Goal: Task Accomplishment & Management: Use online tool/utility

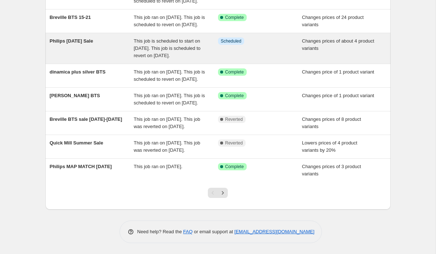
scroll to position [173, 0]
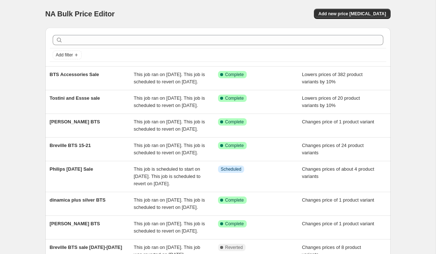
click at [226, 25] on div "NA Bulk Price Editor. This page is ready NA Bulk Price Editor Add new price cha…" at bounding box center [217, 14] width 345 height 28
click at [348, 13] on span "Add new price change job" at bounding box center [352, 14] width 68 height 6
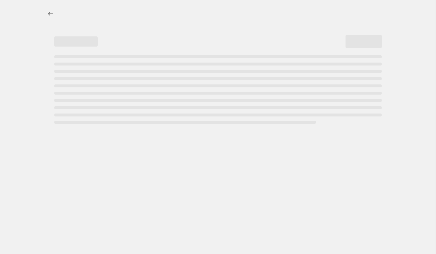
select select "percentage"
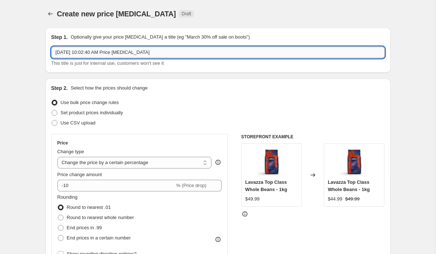
click at [234, 52] on input "Aug 20, 2025, 10:02:40 AM Price change job" at bounding box center [217, 53] width 333 height 12
type input "Bellucci BTS Sale"
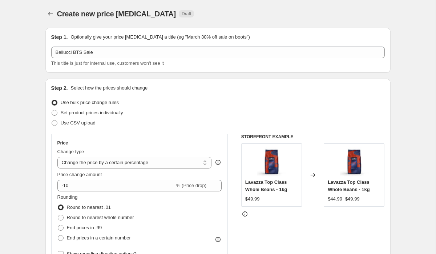
click at [197, 94] on div "Step 2. Select how the prices should change Use bulk price change rules Set pro…" at bounding box center [217, 205] width 333 height 243
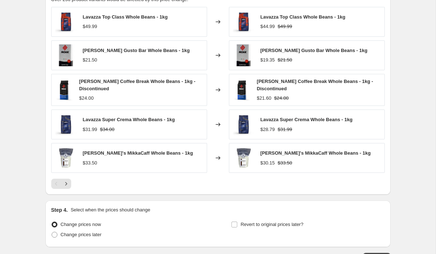
scroll to position [475, 0]
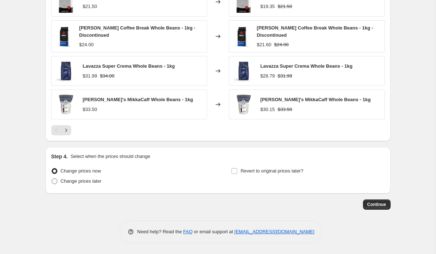
click at [97, 181] on span "Change prices later" at bounding box center [81, 180] width 41 height 5
click at [52, 178] on input "Change prices later" at bounding box center [52, 178] width 0 height 0
radio input "true"
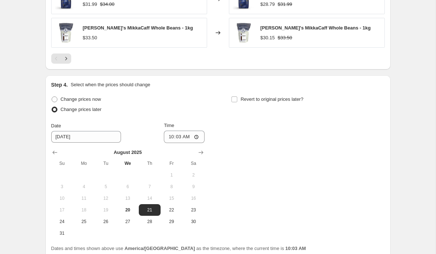
scroll to position [551, 0]
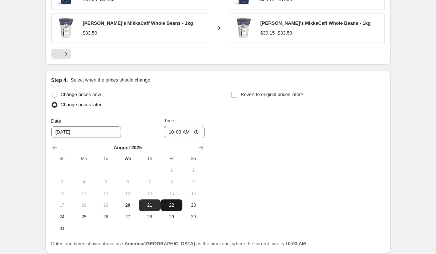
click at [168, 207] on span "22" at bounding box center [171, 205] width 16 height 6
type input "8/22/2025"
click at [168, 133] on input "10:03" at bounding box center [184, 132] width 41 height 12
type input "00:01"
click at [255, 96] on span "Revert to original prices later?" at bounding box center [271, 94] width 63 height 5
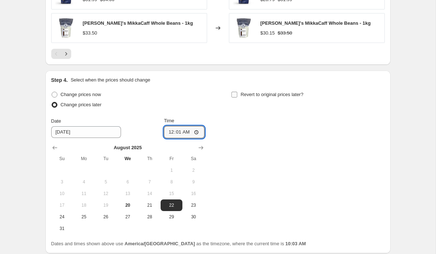
click at [237, 96] on input "Revert to original prices later?" at bounding box center [234, 95] width 6 height 6
checkbox input "true"
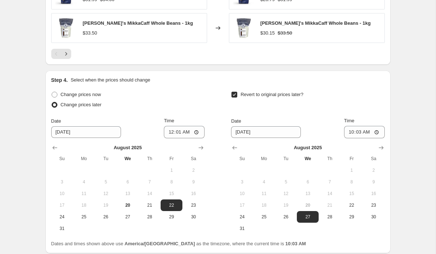
click at [352, 107] on div "Revert to original prices later?" at bounding box center [307, 100] width 153 height 22
click at [378, 149] on icon "Show next month, September 2025" at bounding box center [380, 147] width 7 height 7
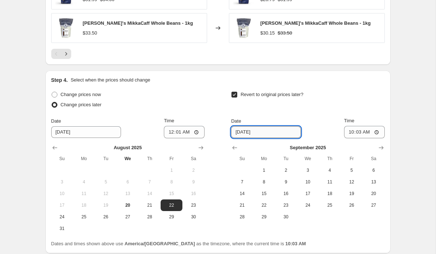
click at [246, 130] on input "8/27/2025" at bounding box center [266, 132] width 70 height 12
click at [268, 190] on span "15" at bounding box center [264, 193] width 16 height 6
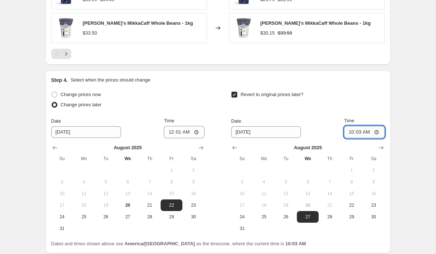
click at [348, 132] on input "10:03" at bounding box center [364, 132] width 41 height 12
type input "23:59"
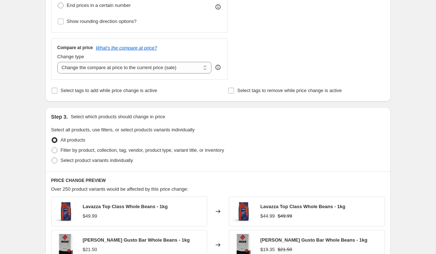
scroll to position [236, 0]
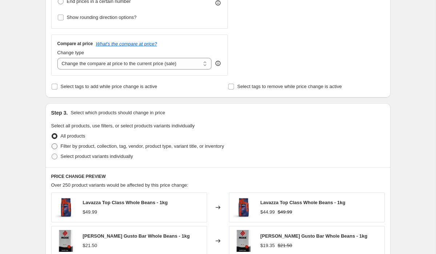
click at [152, 145] on span "Filter by product, collection, tag, vendor, product type, variant title, or inv…" at bounding box center [142, 145] width 163 height 5
click at [52, 143] on input "Filter by product, collection, tag, vendor, product type, variant title, or inv…" at bounding box center [52, 143] width 0 height 0
radio input "true"
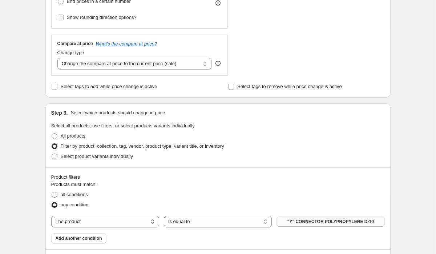
click at [312, 224] on button ""Y" CONNECTOR POLYPROPYLENE D-10" at bounding box center [330, 221] width 108 height 10
click at [76, 154] on span "Select product variants individually" at bounding box center [97, 155] width 72 height 5
click at [52, 154] on input "Select product variants individually" at bounding box center [52, 153] width 0 height 0
radio input "true"
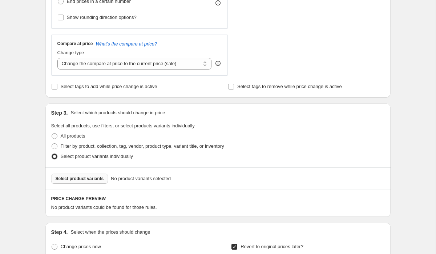
click at [98, 179] on span "Select product variants" at bounding box center [80, 178] width 48 height 6
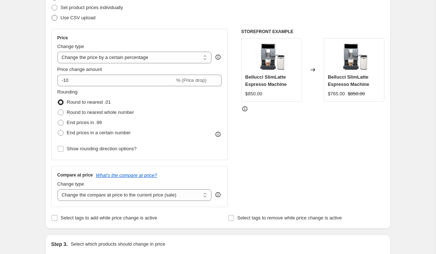
scroll to position [77, 0]
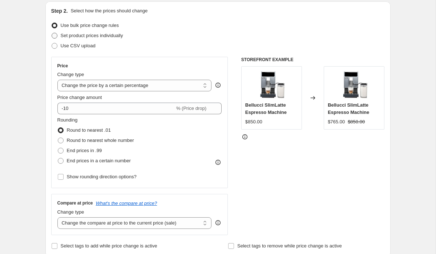
click at [72, 33] on span "Set product prices individually" at bounding box center [92, 35] width 62 height 5
click at [52, 33] on input "Set product prices individually" at bounding box center [52, 33] width 0 height 0
radio input "true"
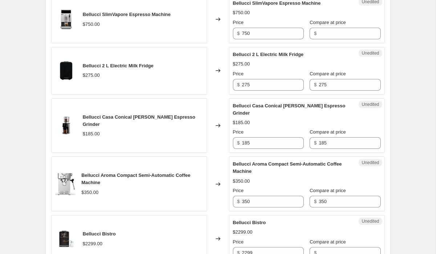
scroll to position [382, 0]
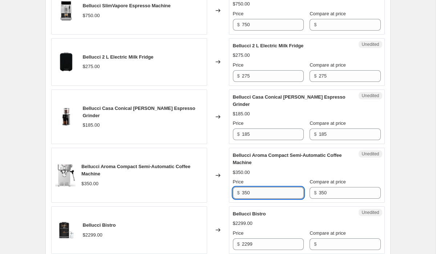
click at [259, 187] on input "350" at bounding box center [273, 193] width 62 height 12
type input "3"
type input "279"
click at [407, 165] on div "Create new price change job. This page is ready Create new price change job Dra…" at bounding box center [218, 71] width 436 height 906
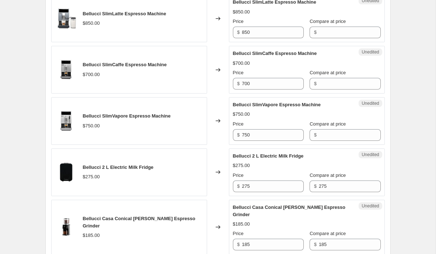
scroll to position [273, 0]
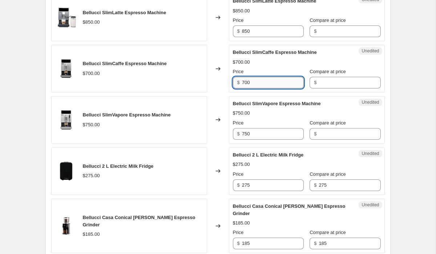
click at [266, 80] on input "700" at bounding box center [273, 83] width 62 height 12
type input "700"
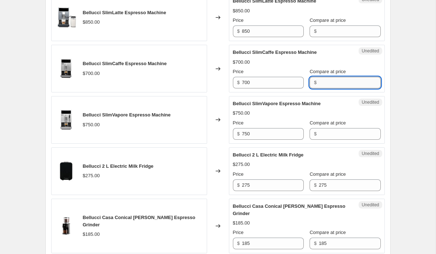
click at [330, 82] on input "Compare at price" at bounding box center [350, 83] width 62 height 12
paste input "700"
type input "700"
click at [263, 84] on input "700" at bounding box center [273, 83] width 62 height 12
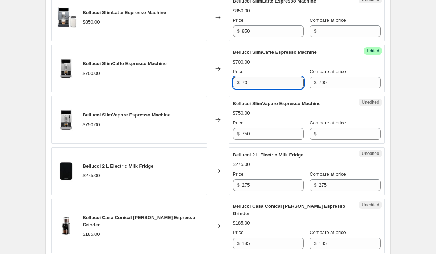
type input "7"
type input "599.99"
click at [395, 111] on div "Create new price change job. This page is ready Create new price change job Dra…" at bounding box center [218, 180] width 363 height 906
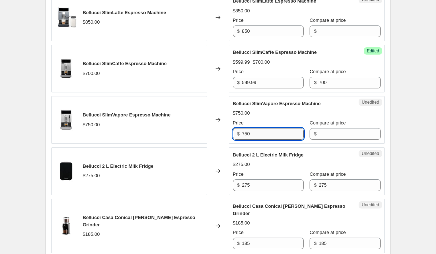
click at [259, 132] on input "750" at bounding box center [273, 134] width 62 height 12
type input "750"
click at [319, 138] on input "Compare at price" at bounding box center [350, 134] width 62 height 12
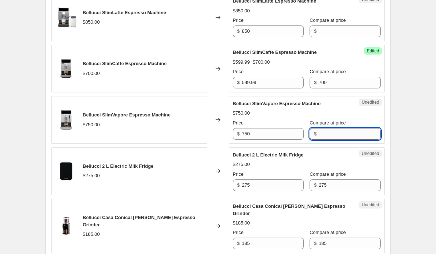
paste input "750"
type input "750"
click at [245, 135] on input "750" at bounding box center [273, 134] width 62 height 12
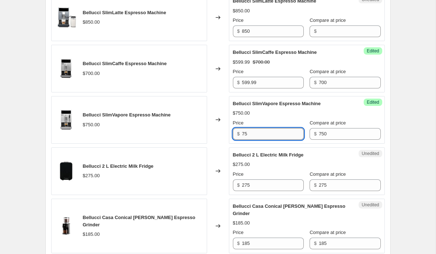
type input "7"
type input "599.99"
click at [405, 126] on div "Create new price change job. This page is ready Create new price change job Dra…" at bounding box center [218, 180] width 436 height 906
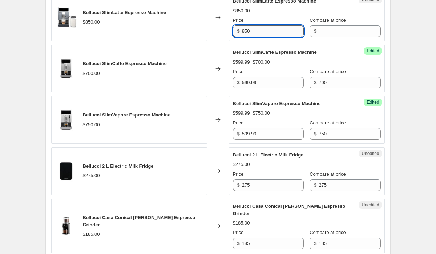
click at [257, 31] on input "850" at bounding box center [273, 31] width 62 height 12
type input "850"
click at [323, 32] on input "Compare at price" at bounding box center [350, 31] width 62 height 12
paste input "850"
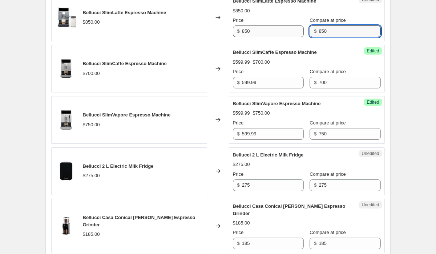
type input "850"
click at [268, 34] on input "850" at bounding box center [273, 31] width 62 height 12
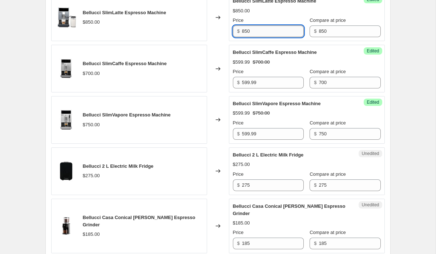
click at [268, 34] on input "850" at bounding box center [273, 31] width 62 height 12
type input "699.99"
click at [402, 58] on div "Create new price change job. This page is ready Create new price change job Dra…" at bounding box center [218, 180] width 436 height 906
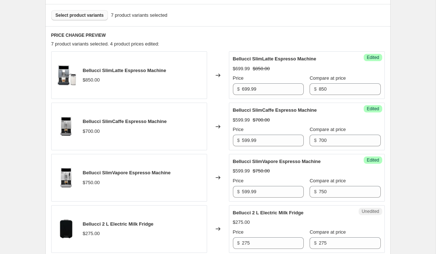
scroll to position [217, 0]
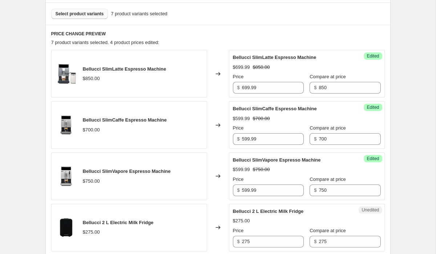
click at [90, 14] on span "Select product variants" at bounding box center [80, 14] width 48 height 6
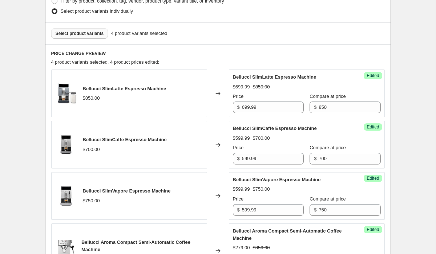
scroll to position [189, 0]
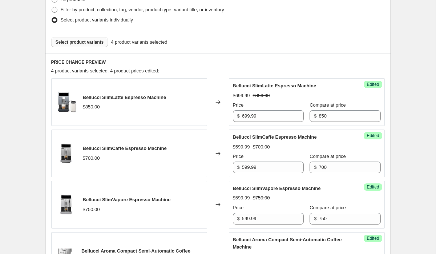
click at [77, 43] on span "Select product variants" at bounding box center [80, 42] width 48 height 6
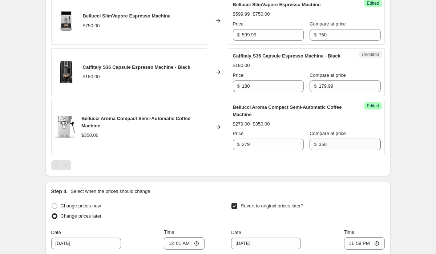
scroll to position [386, 0]
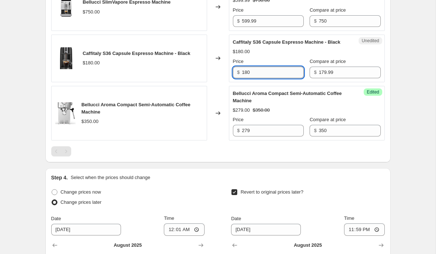
click at [271, 78] on input "180" at bounding box center [273, 72] width 62 height 12
type input "99"
click at [402, 82] on div "Create new price change job. This page is ready Create new price change job Dra…" at bounding box center [218, 12] width 436 height 796
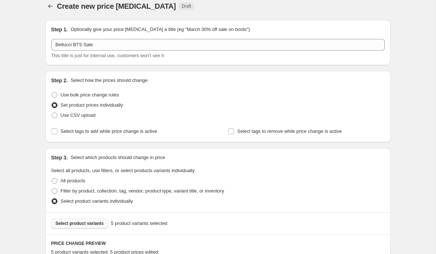
scroll to position [0, 0]
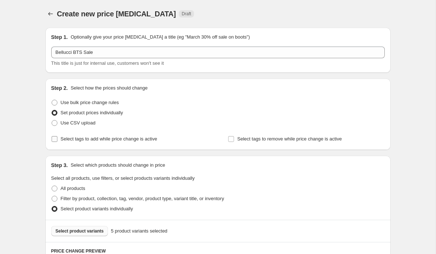
click at [119, 136] on span "Select tags to add while price change is active" at bounding box center [109, 138] width 97 height 5
click at [57, 136] on input "Select tags to add while price change is active" at bounding box center [55, 139] width 6 height 6
checkbox input "true"
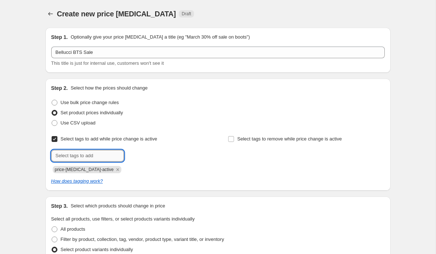
click at [108, 156] on input "text" at bounding box center [87, 156] width 73 height 12
type input "BTS"
click at [140, 152] on button "Add BTS" at bounding box center [139, 155] width 27 height 10
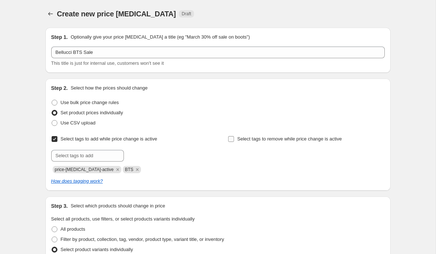
click at [270, 138] on span "Select tags to remove while price change is active" at bounding box center [289, 138] width 105 height 5
click at [234, 138] on input "Select tags to remove while price change is active" at bounding box center [231, 139] width 6 height 6
checkbox input "true"
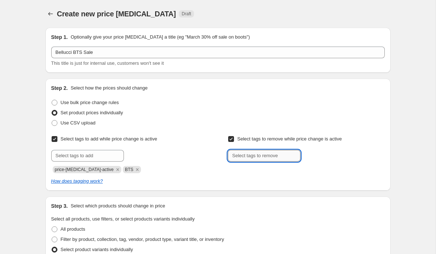
click at [254, 155] on input "text" at bounding box center [264, 156] width 73 height 12
type input "BTS"
click at [320, 154] on span "BTS" at bounding box center [320, 154] width 9 height 5
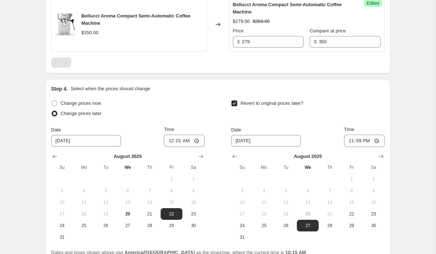
scroll to position [591, 0]
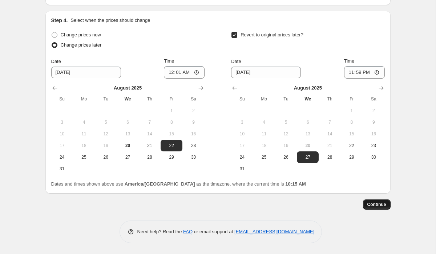
click at [373, 206] on span "Continue" at bounding box center [376, 204] width 19 height 6
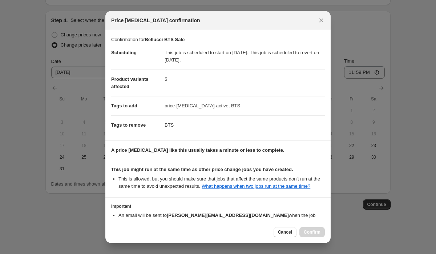
scroll to position [51, 0]
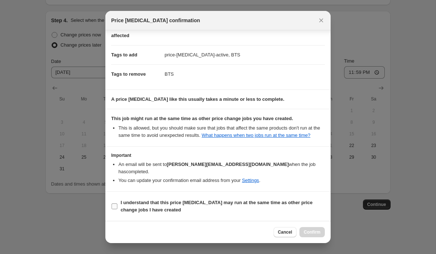
click at [117, 206] on input "I understand that this price change job may run at the same time as other price…" at bounding box center [115, 206] width 6 height 6
checkbox input "true"
click at [311, 233] on span "Confirm" at bounding box center [312, 232] width 17 height 6
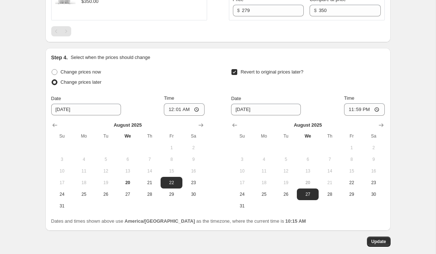
scroll to position [635, 0]
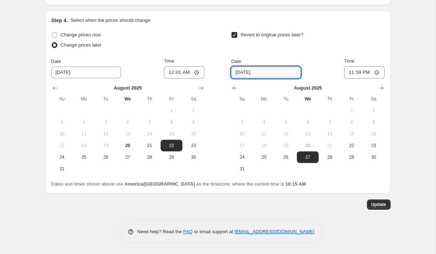
click at [252, 76] on input "8/27/2025" at bounding box center [266, 72] width 70 height 12
click at [383, 87] on icon "Show next month, September 2025" at bounding box center [380, 87] width 7 height 7
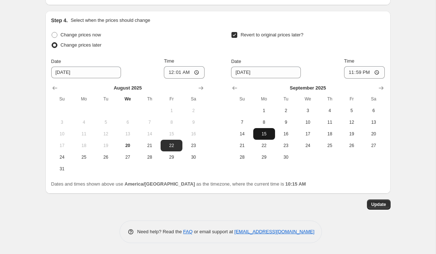
click at [262, 134] on span "15" at bounding box center [264, 134] width 16 height 6
type input "9/15/2025"
click at [382, 203] on span "Update" at bounding box center [378, 204] width 15 height 6
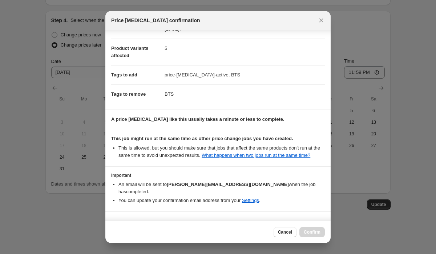
scroll to position [51, 0]
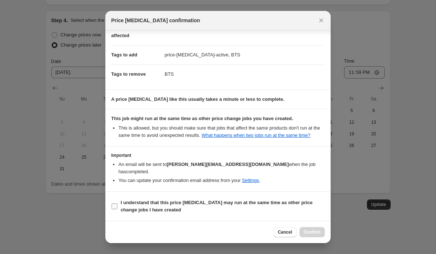
click at [233, 207] on span "I understand that this price change job may run at the same time as other price…" at bounding box center [223, 206] width 204 height 15
click at [117, 207] on input "I understand that this price change job may run at the same time as other price…" at bounding box center [115, 206] width 6 height 6
checkbox input "true"
click at [310, 230] on span "Confirm" at bounding box center [312, 232] width 17 height 6
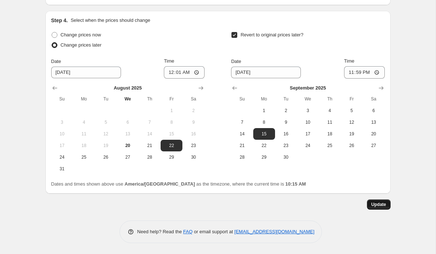
click at [377, 204] on span "Update" at bounding box center [378, 204] width 15 height 6
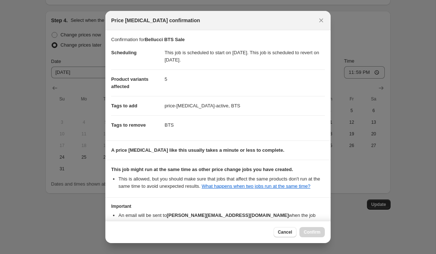
scroll to position [51, 0]
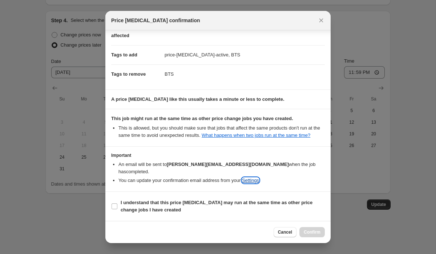
click at [259, 181] on link "Settings" at bounding box center [250, 179] width 17 height 5
click at [320, 20] on icon "Close" at bounding box center [321, 20] width 7 height 7
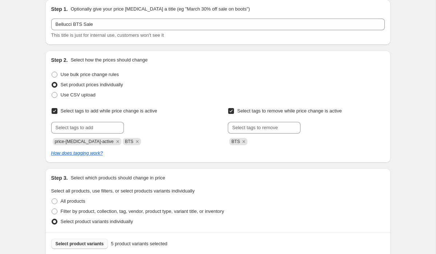
scroll to position [16, 0]
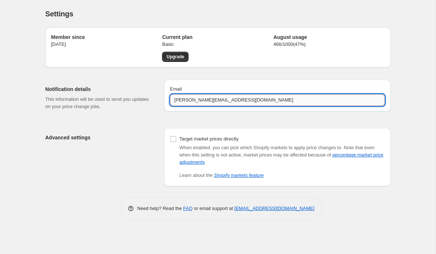
click at [262, 103] on input "[PERSON_NAME][EMAIL_ADDRESS][DOMAIN_NAME]" at bounding box center [277, 100] width 215 height 12
click at [425, 122] on div "Settings. This page is ready Settings Member since [DATE] Current plan Basic Up…" at bounding box center [218, 127] width 436 height 254
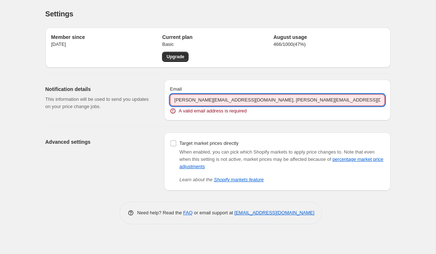
click at [245, 98] on input "[PERSON_NAME][EMAIL_ADDRESS][DOMAIN_NAME], [PERSON_NAME][EMAIL_ADDRESS][DOMAIN_…" at bounding box center [277, 100] width 215 height 12
drag, startPoint x: 246, startPoint y: 101, endPoint x: 348, endPoint y: 97, distance: 102.2
click at [348, 97] on input "[PERSON_NAME][EMAIL_ADDRESS][DOMAIN_NAME] [PERSON_NAME][EMAIL_ADDRESS][DOMAIN_N…" at bounding box center [277, 100] width 215 height 12
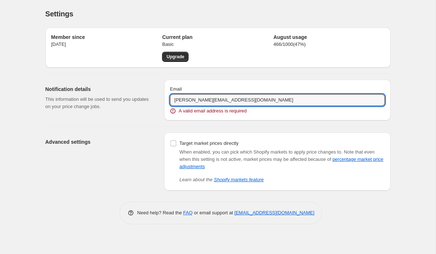
type input "[PERSON_NAME][EMAIL_ADDRESS][DOMAIN_NAME]"
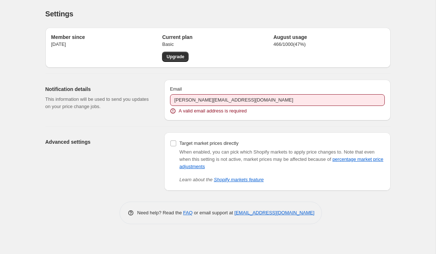
click at [330, 119] on div "Email [EMAIL_ADDRESS][DOMAIN_NAME] A valid email address is required" at bounding box center [277, 100] width 226 height 41
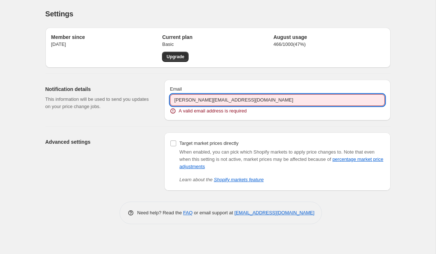
click at [298, 101] on input "[PERSON_NAME][EMAIL_ADDRESS][DOMAIN_NAME]" at bounding box center [277, 100] width 215 height 12
click at [387, 50] on div "Member since [DATE] Current plan Basic Upgrade August usage 466 / 1000 ( 47 %)" at bounding box center [217, 48] width 345 height 40
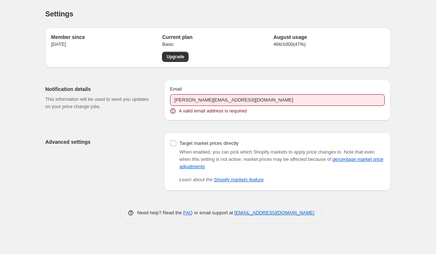
click at [307, 239] on div "Settings. This page is ready Settings Member since [DATE] Current plan Basic Up…" at bounding box center [218, 127] width 436 height 254
click at [412, 106] on div "Settings. This page is ready Settings Member since [DATE] Current plan Basic Up…" at bounding box center [218, 127] width 436 height 254
click at [126, 87] on h2 "Notification details" at bounding box center [98, 88] width 107 height 7
